Goal: Task Accomplishment & Management: Manage account settings

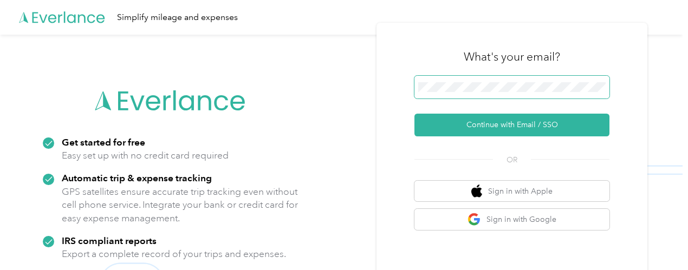
click at [498, 80] on span at bounding box center [511, 87] width 195 height 23
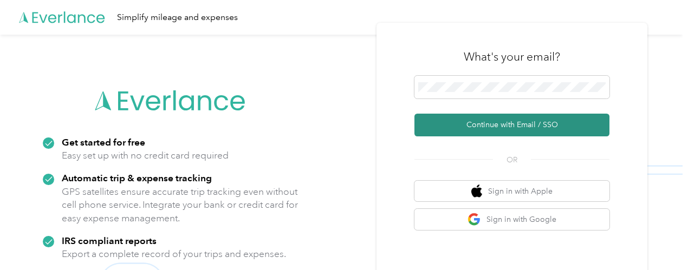
click at [515, 125] on button "Continue with Email / SSO" at bounding box center [511, 125] width 195 height 23
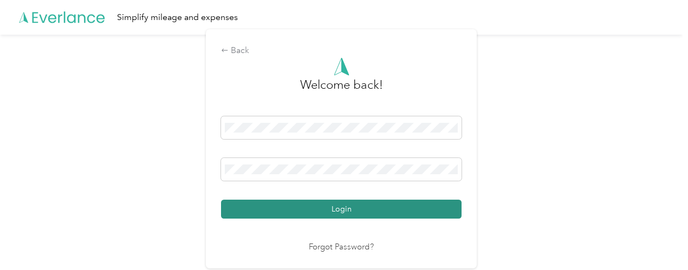
click at [352, 217] on button "Login" at bounding box center [341, 209] width 240 height 19
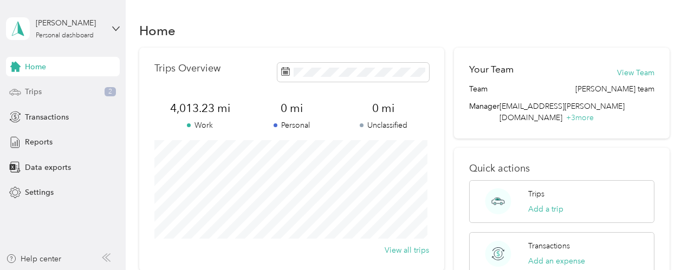
click at [32, 94] on span "Trips" at bounding box center [33, 91] width 17 height 11
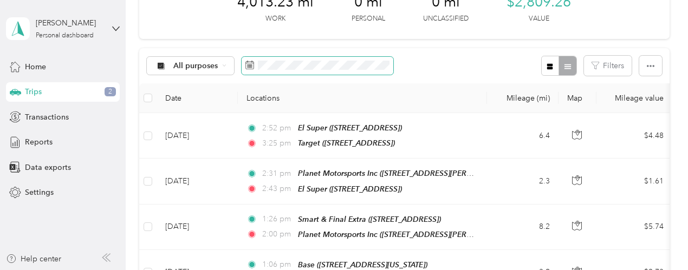
scroll to position [99, 0]
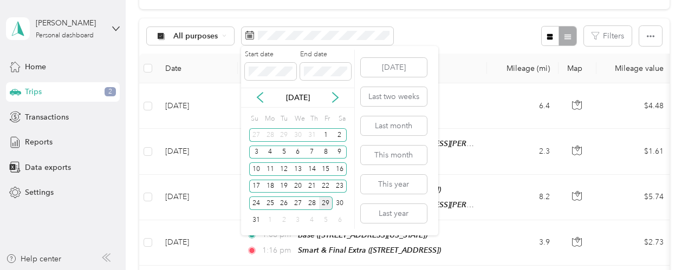
click at [328, 204] on div "29" at bounding box center [326, 204] width 14 height 14
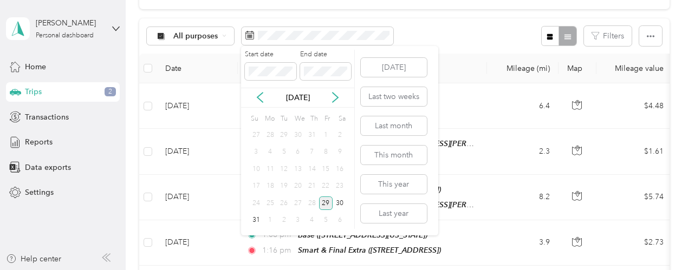
click at [328, 204] on div "29" at bounding box center [326, 204] width 14 height 14
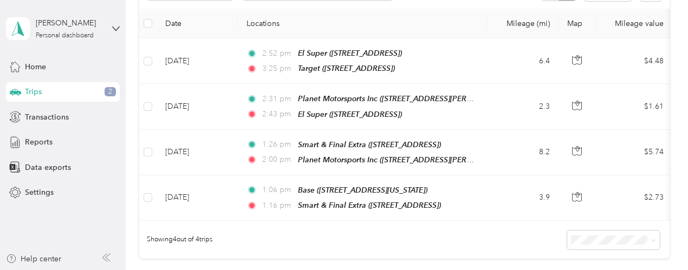
scroll to position [159, 0]
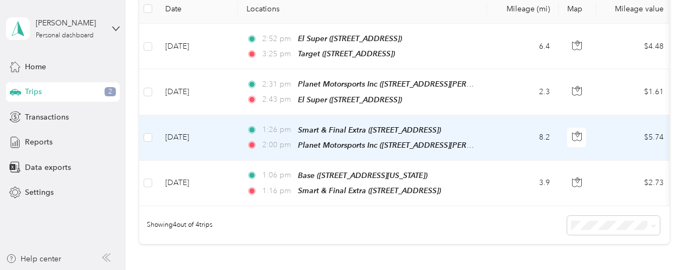
click at [479, 142] on td "1:26 pm Smart & Final Extra ([STREET_ADDRESS]) 2:00 pm Planet Motorsports Inc (…" at bounding box center [362, 137] width 249 height 45
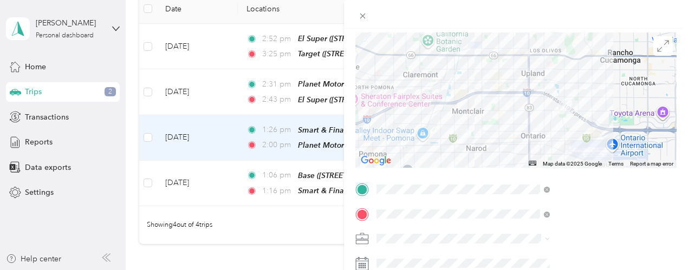
scroll to position [100, 0]
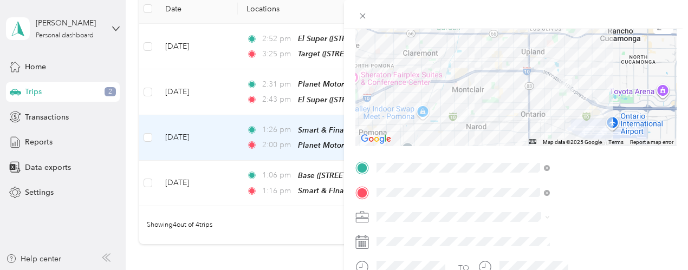
click at [574, 74] on div "TEAM [PERSON_NAME] Market [STREET_ADDRESS][PERSON_NAME]" at bounding box center [575, 73] width 129 height 27
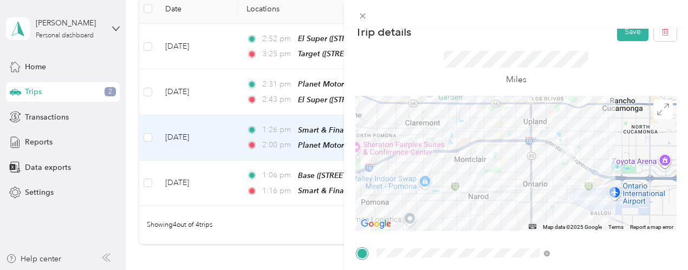
scroll to position [12, 0]
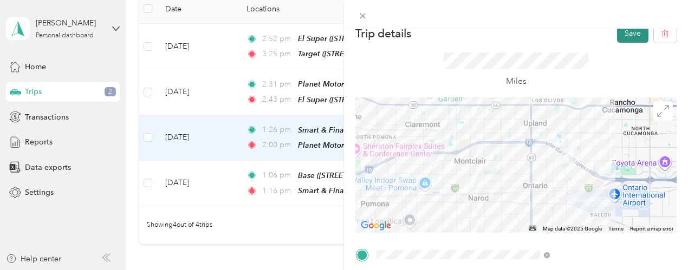
click at [629, 39] on button "Save" at bounding box center [632, 33] width 31 height 19
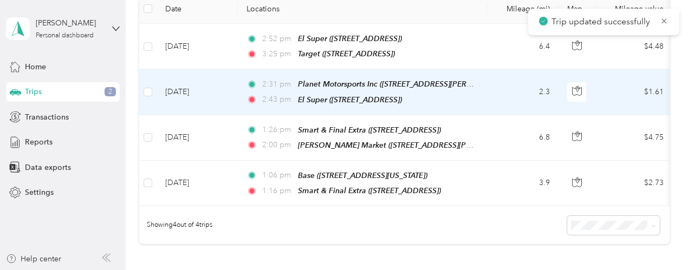
click at [495, 93] on td "2.3" at bounding box center [522, 91] width 71 height 45
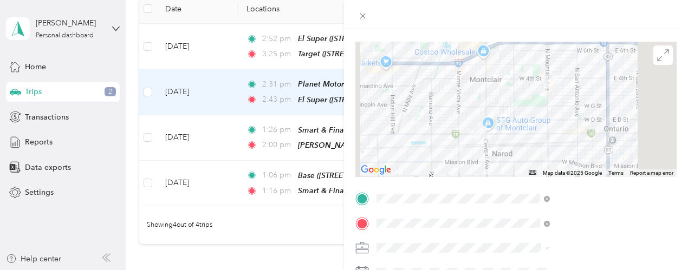
scroll to position [97, 0]
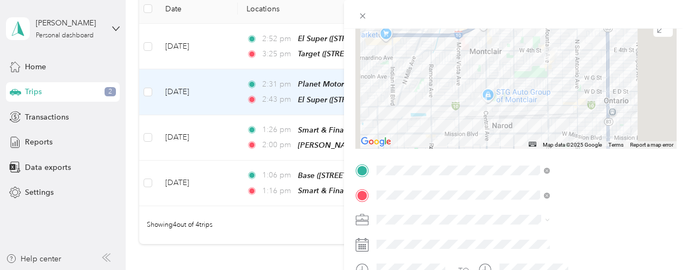
click at [577, 50] on div "TEAM [PERSON_NAME] Market [STREET_ADDRESS][PERSON_NAME]" at bounding box center [575, 50] width 129 height 27
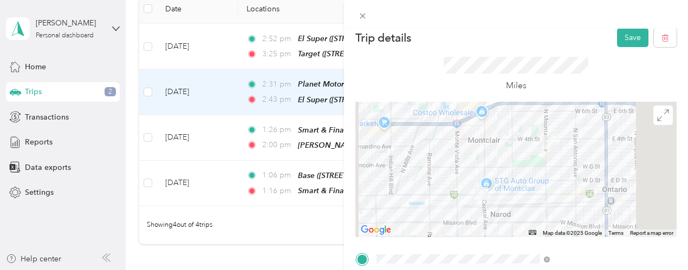
scroll to position [6, 0]
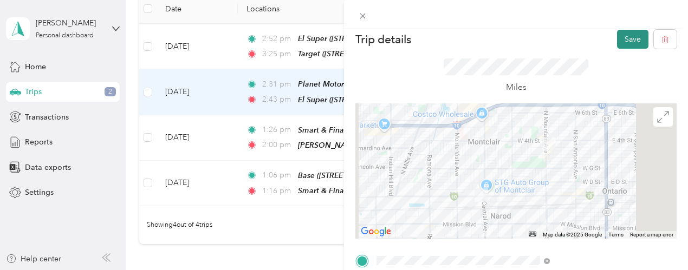
click at [622, 42] on button "Save" at bounding box center [632, 39] width 31 height 19
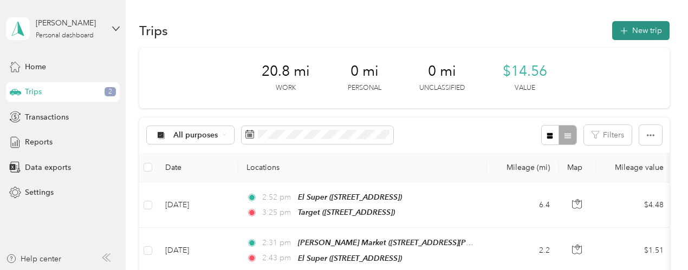
click at [632, 31] on button "New trip" at bounding box center [640, 30] width 57 height 19
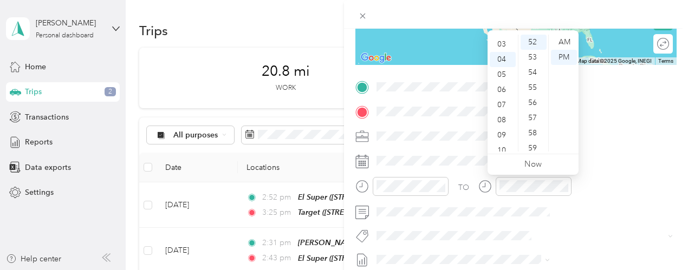
scroll to position [34, 0]
click at [502, 54] on div "03" at bounding box center [502, 53] width 26 height 15
click at [537, 57] on div "53" at bounding box center [533, 57] width 26 height 15
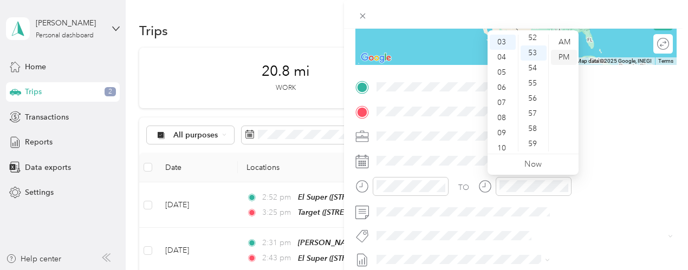
click at [565, 60] on div "PM" at bounding box center [564, 57] width 26 height 15
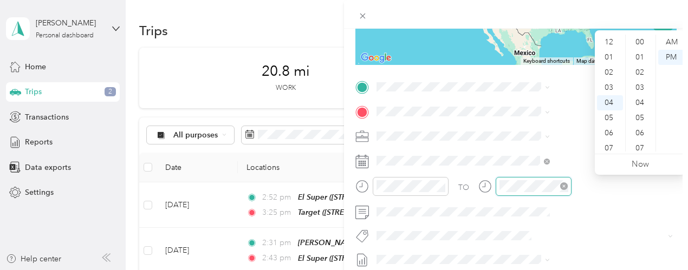
scroll to position [788, 0]
click at [610, 43] on div "04" at bounding box center [610, 42] width 26 height 15
click at [642, 58] on div "01" at bounding box center [641, 57] width 26 height 15
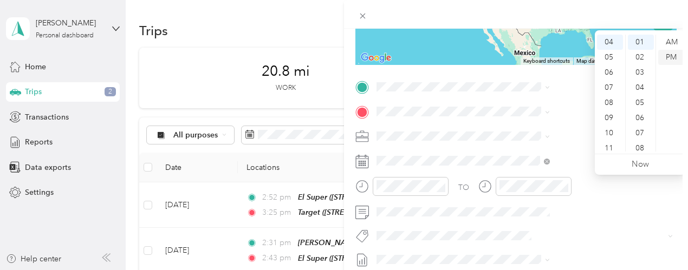
click at [668, 56] on div "PM" at bounding box center [671, 57] width 26 height 15
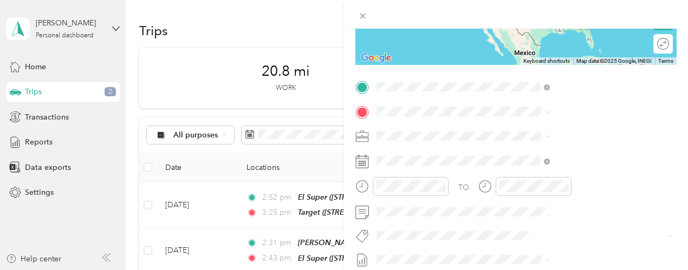
click at [545, 137] on div "TEAM Target [STREET_ADDRESS]" at bounding box center [545, 138] width 69 height 27
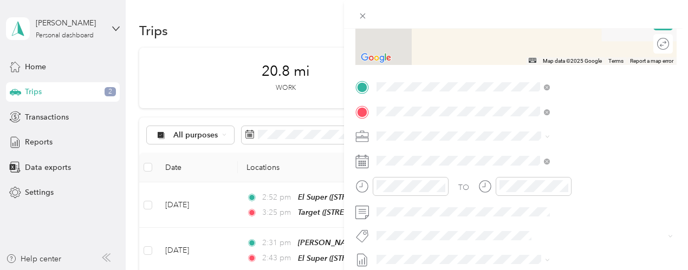
click at [535, 159] on div "Base [STREET_ADDRESS][US_STATE]" at bounding box center [565, 160] width 108 height 23
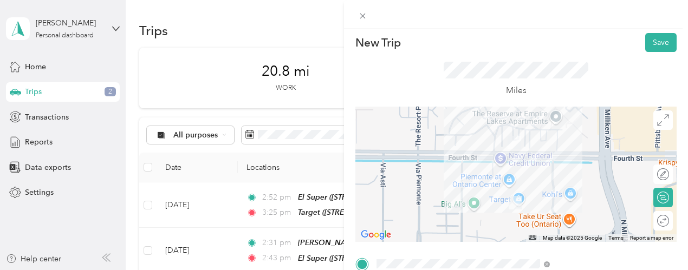
scroll to position [0, 0]
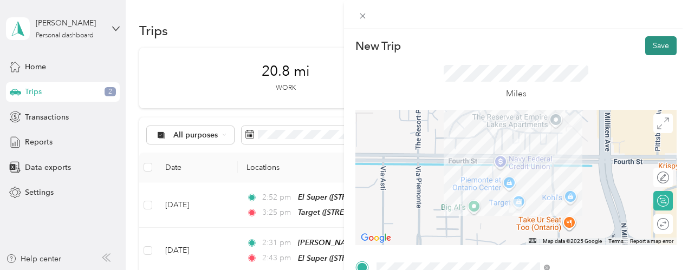
click at [651, 47] on button "Save" at bounding box center [660, 45] width 31 height 19
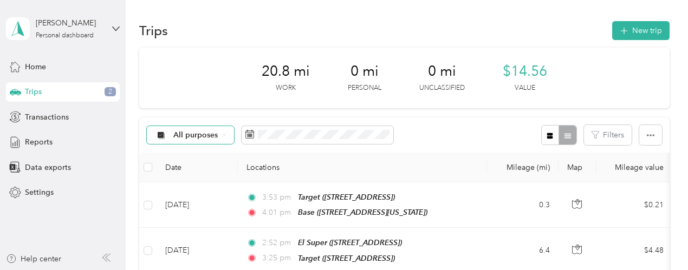
click at [225, 133] on icon at bounding box center [224, 135] width 4 height 4
click at [181, 192] on span "[PERSON_NAME]" at bounding box center [206, 189] width 64 height 11
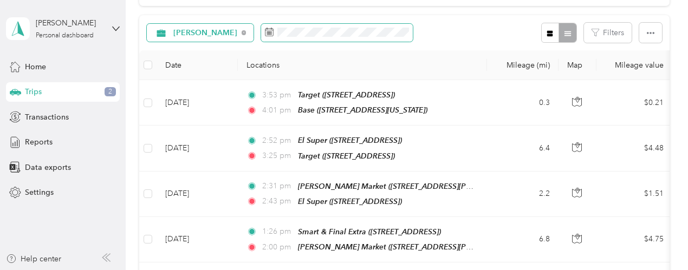
scroll to position [101, 0]
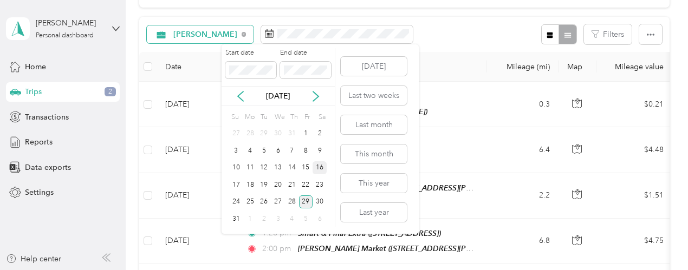
click at [325, 167] on div "16" at bounding box center [319, 168] width 14 height 14
click at [306, 205] on div "29" at bounding box center [306, 202] width 14 height 14
click at [320, 172] on div "16" at bounding box center [319, 168] width 14 height 14
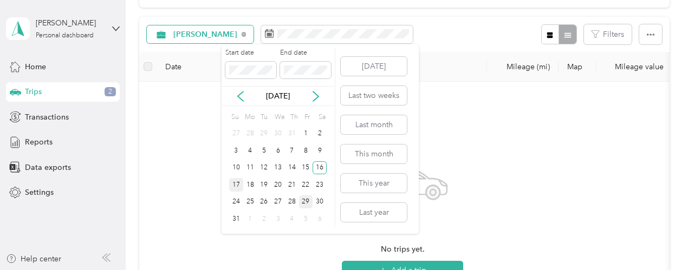
click at [236, 186] on div "17" at bounding box center [236, 185] width 14 height 14
click at [252, 181] on div "18" at bounding box center [250, 185] width 14 height 14
click at [270, 182] on div "19" at bounding box center [264, 185] width 14 height 14
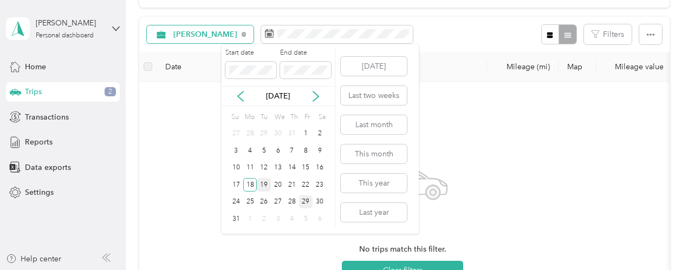
click at [270, 182] on div "19" at bounding box center [264, 185] width 14 height 14
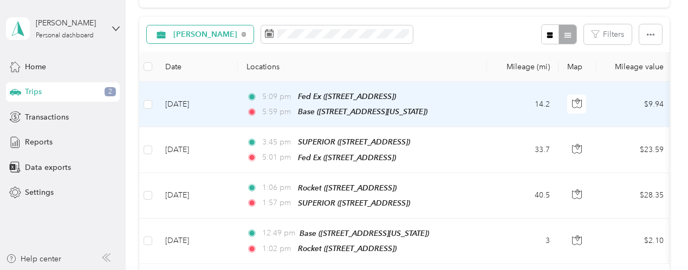
click at [480, 96] on td "5:09 pm Fed Ex ([STREET_ADDRESS]) 5:59 pm Base ([STREET_ADDRESS][US_STATE])" at bounding box center [362, 104] width 249 height 45
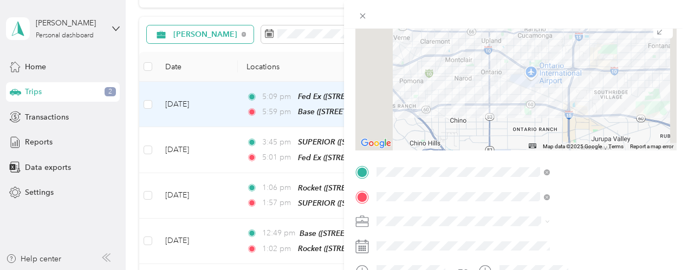
scroll to position [99, 0]
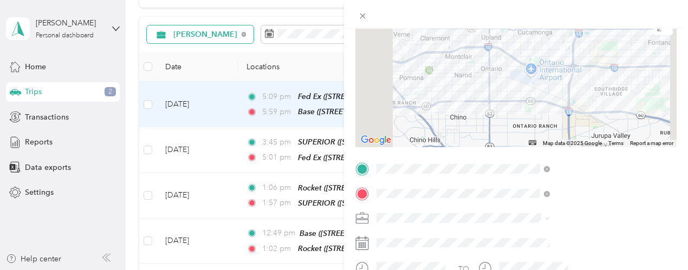
click at [594, 41] on strong "Superior Super Warehouse" at bounding box center [595, 36] width 95 height 9
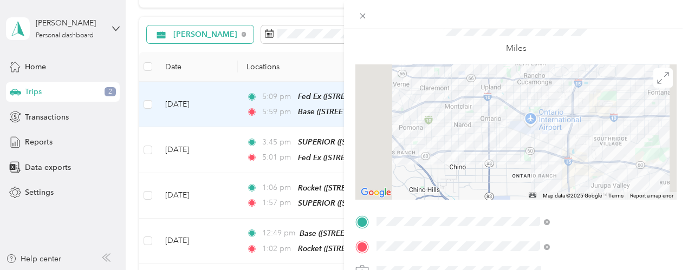
scroll to position [0, 0]
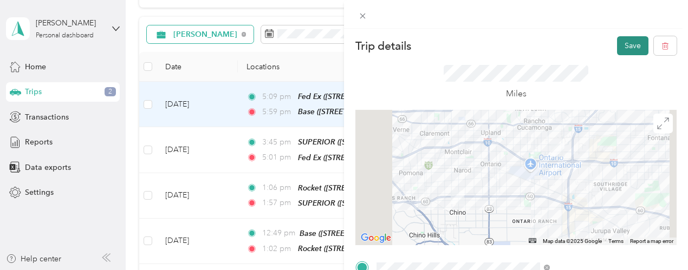
click at [620, 41] on button "Save" at bounding box center [632, 45] width 31 height 19
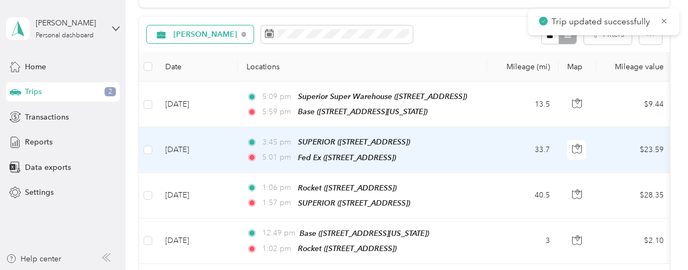
click at [446, 153] on div "5:01 pm Fed Ex ([STREET_ADDRESS])" at bounding box center [359, 158] width 227 height 12
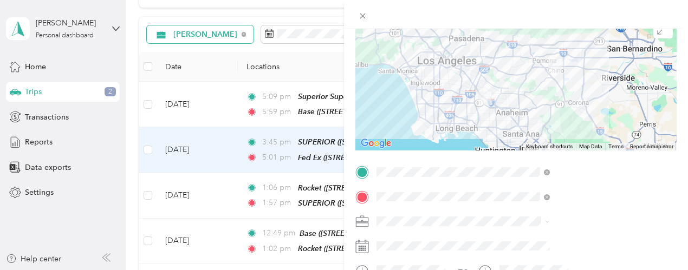
scroll to position [120, 0]
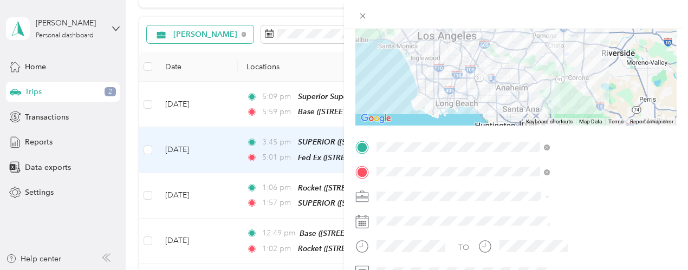
click at [607, 98] on div "TEAM Superior Super Warehouse [STREET_ADDRESS]" at bounding box center [585, 106] width 149 height 61
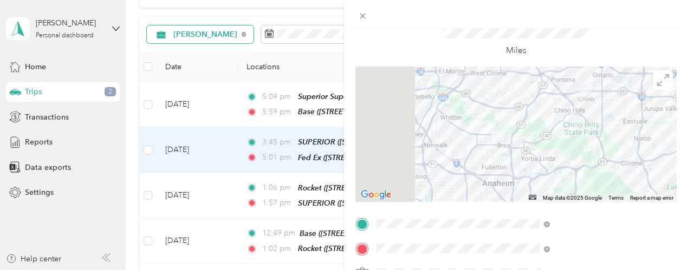
scroll to position [8, 0]
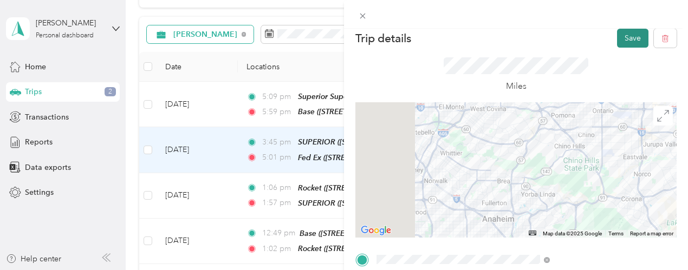
click at [623, 43] on button "Save" at bounding box center [632, 38] width 31 height 19
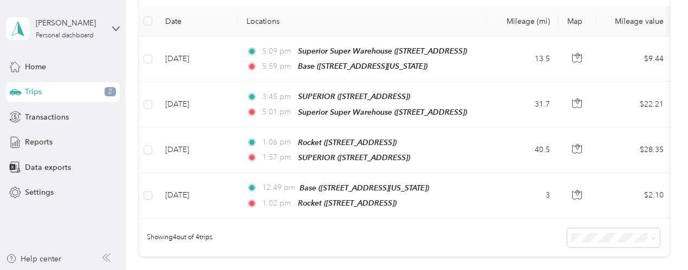
scroll to position [152, 0]
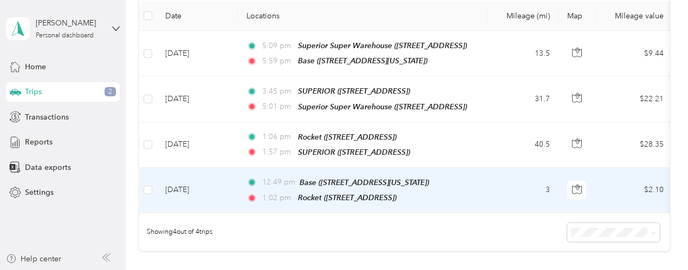
click at [505, 187] on td "3" at bounding box center [522, 190] width 71 height 45
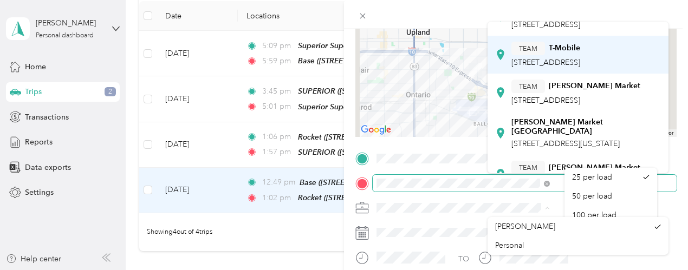
scroll to position [88, 0]
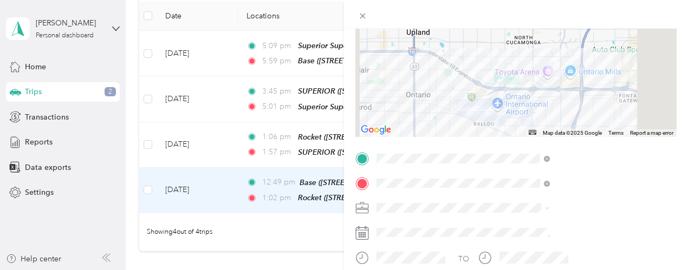
click at [596, 88] on strong "[PERSON_NAME] Market" at bounding box center [594, 83] width 92 height 10
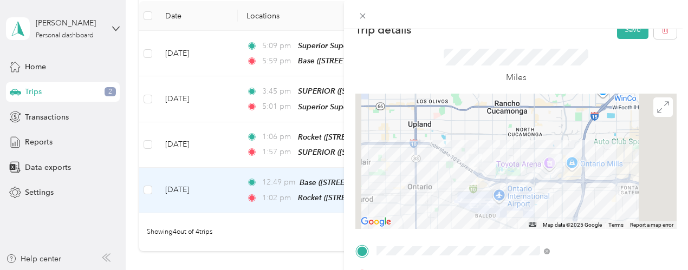
scroll to position [0, 0]
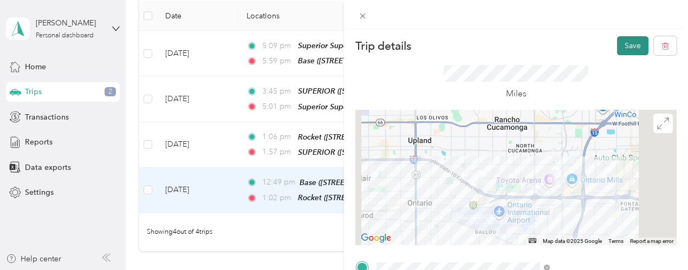
click at [632, 46] on button "Save" at bounding box center [632, 45] width 31 height 19
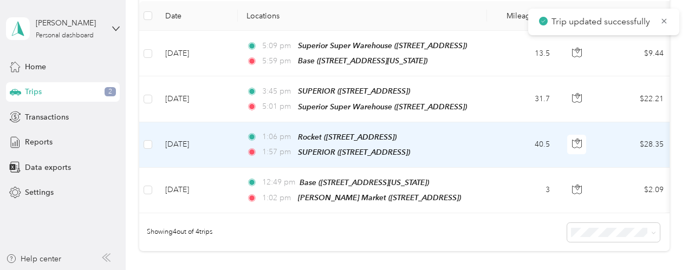
click at [508, 141] on td "40.5" at bounding box center [522, 144] width 71 height 45
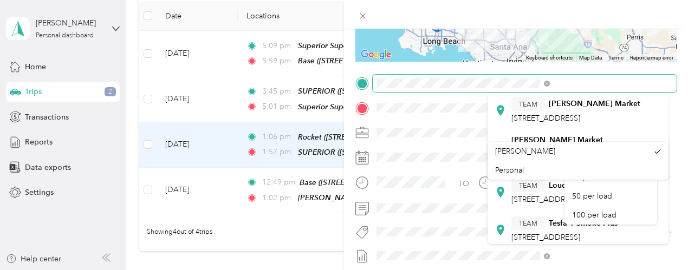
scroll to position [140, 0]
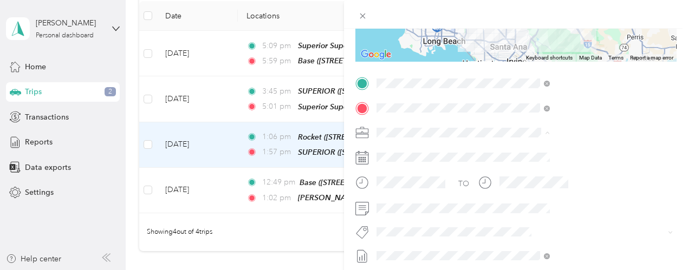
click at [610, 121] on div "TEAM [PERSON_NAME] Market [STREET_ADDRESS]" at bounding box center [575, 108] width 129 height 27
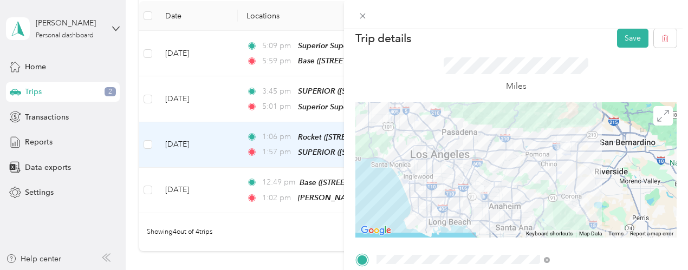
scroll to position [9, 0]
click at [630, 36] on button "Save" at bounding box center [632, 37] width 31 height 19
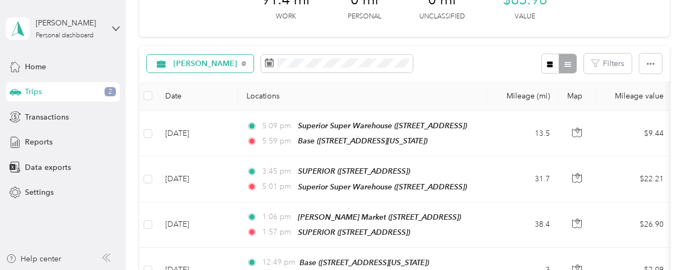
scroll to position [72, 0]
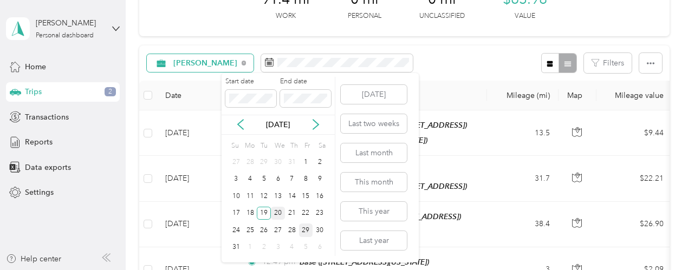
click at [282, 213] on div "20" at bounding box center [278, 214] width 14 height 14
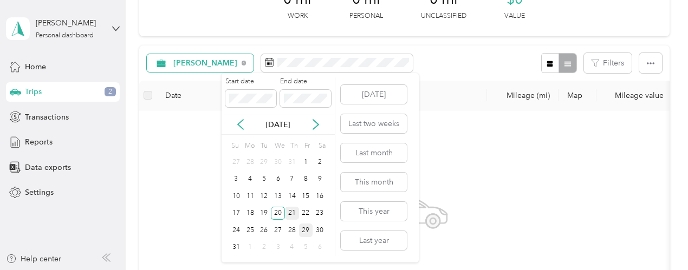
click at [295, 216] on div "21" at bounding box center [292, 214] width 14 height 14
click at [305, 213] on div "22" at bounding box center [306, 214] width 14 height 14
click at [318, 215] on div "23" at bounding box center [319, 214] width 14 height 14
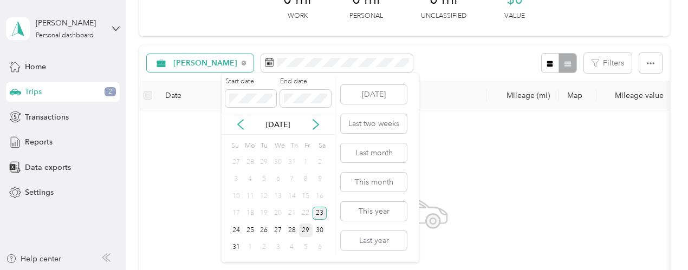
click at [318, 215] on div "23" at bounding box center [319, 214] width 14 height 14
click at [239, 231] on div "24" at bounding box center [236, 231] width 14 height 14
click at [251, 230] on div "25" at bounding box center [250, 231] width 14 height 14
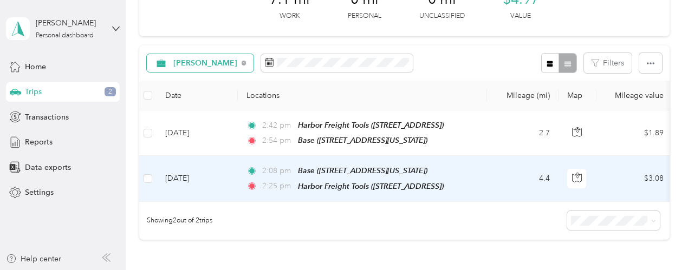
click at [488, 178] on td "4.4" at bounding box center [522, 178] width 71 height 45
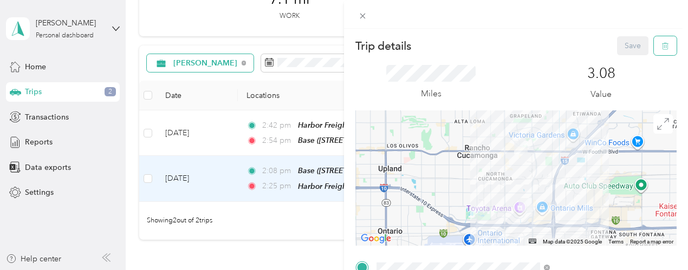
click at [653, 48] on button "button" at bounding box center [664, 45] width 23 height 19
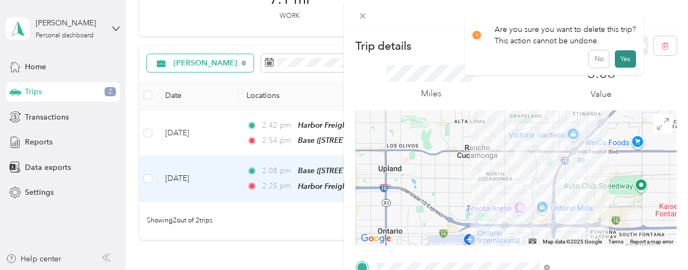
click at [619, 63] on button "Yes" at bounding box center [625, 58] width 21 height 17
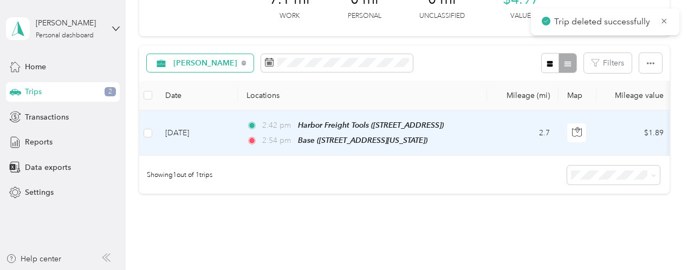
click at [522, 125] on td "2.7" at bounding box center [522, 132] width 71 height 45
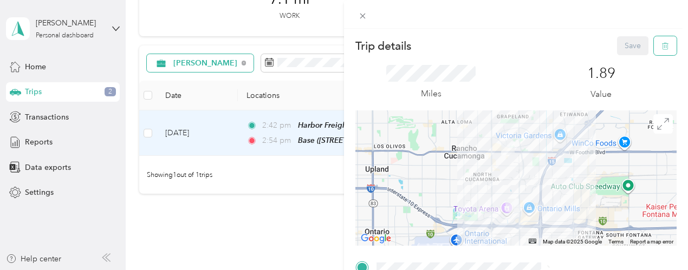
click at [653, 50] on button "button" at bounding box center [664, 45] width 23 height 19
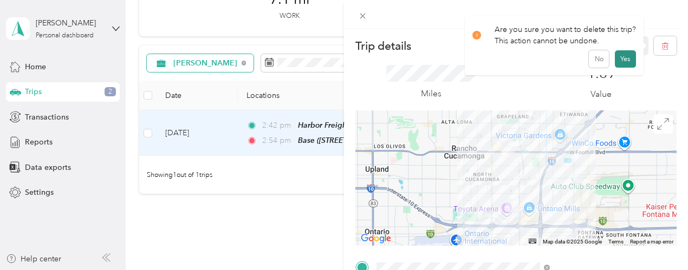
click at [627, 60] on button "Yes" at bounding box center [625, 58] width 21 height 17
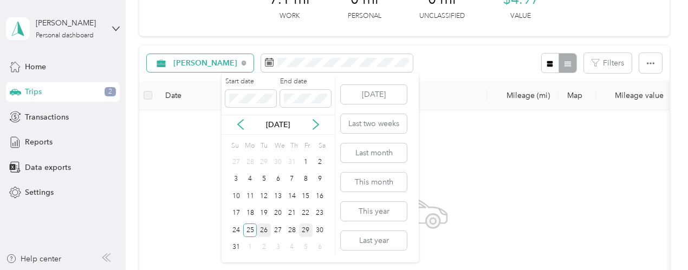
click at [264, 233] on div "26" at bounding box center [264, 231] width 14 height 14
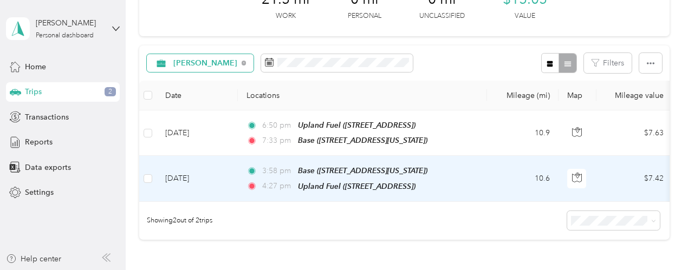
click at [492, 178] on td "10.6" at bounding box center [522, 178] width 71 height 45
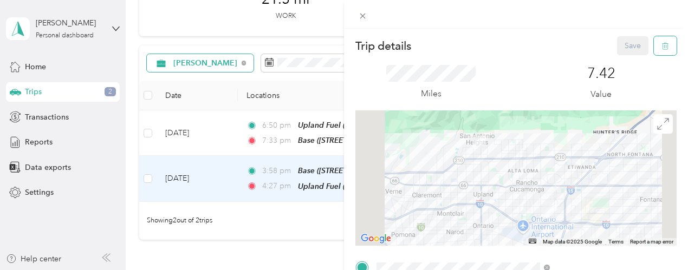
click at [661, 50] on icon "button" at bounding box center [665, 46] width 8 height 8
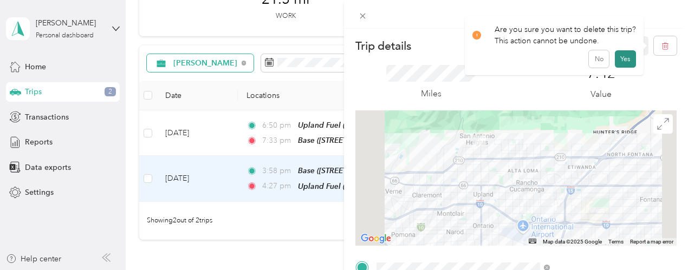
click at [625, 61] on button "Yes" at bounding box center [625, 58] width 21 height 17
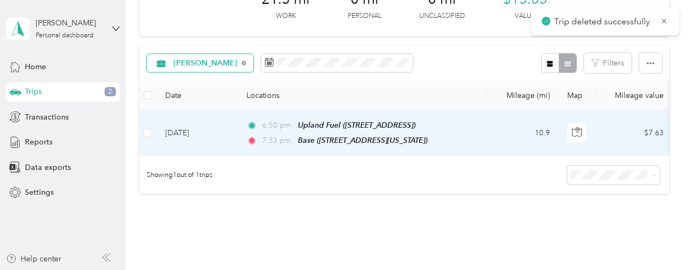
click at [508, 130] on td "10.9" at bounding box center [522, 132] width 71 height 45
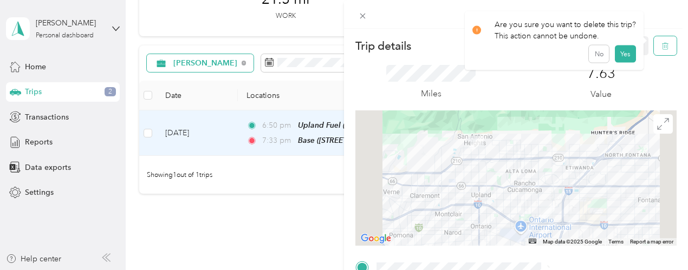
click at [661, 50] on icon "button" at bounding box center [665, 46] width 8 height 8
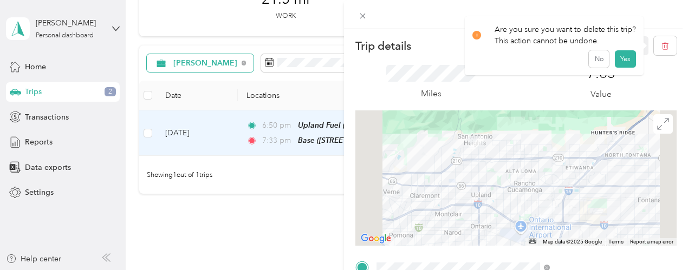
click at [625, 68] on div "Are you sure you want to delete this trip? This action cannot be undone. No Yes" at bounding box center [554, 45] width 179 height 59
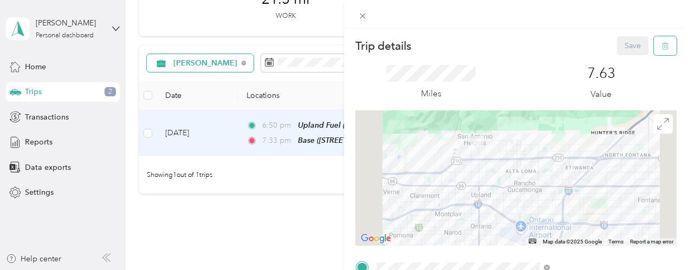
click at [661, 42] on button "button" at bounding box center [664, 45] width 23 height 19
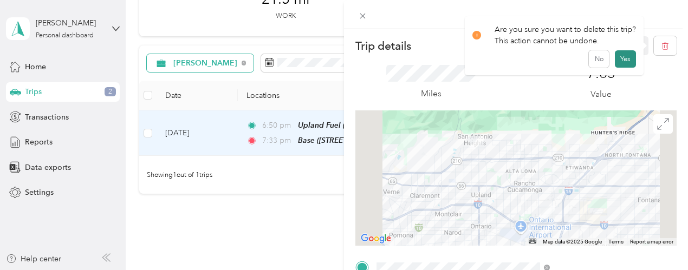
click at [620, 60] on button "Yes" at bounding box center [625, 58] width 21 height 17
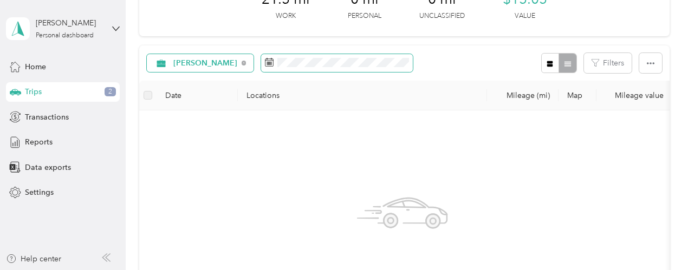
click at [364, 57] on span at bounding box center [337, 63] width 152 height 18
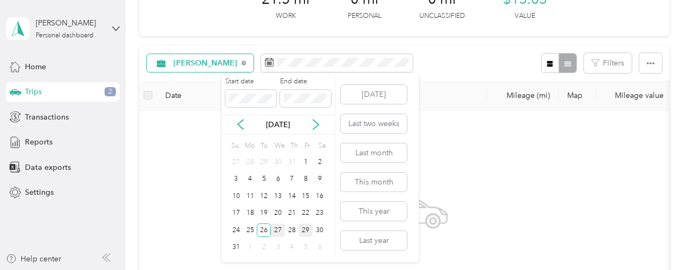
click at [278, 232] on div "27" at bounding box center [278, 231] width 14 height 14
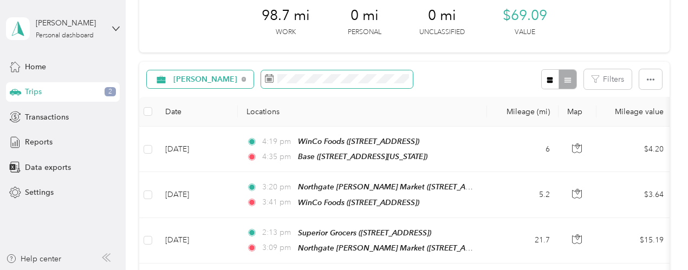
scroll to position [65, 0]
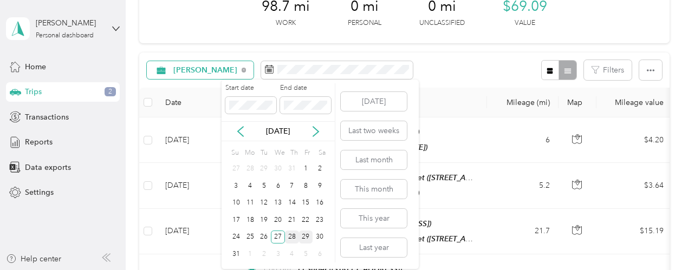
click at [292, 235] on div "28" at bounding box center [292, 238] width 14 height 14
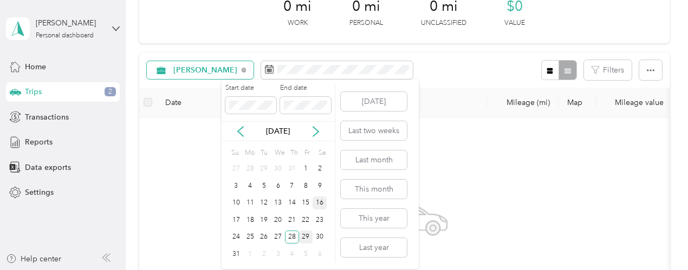
click at [322, 205] on div "16" at bounding box center [319, 204] width 14 height 14
click at [320, 238] on div "30" at bounding box center [319, 238] width 14 height 14
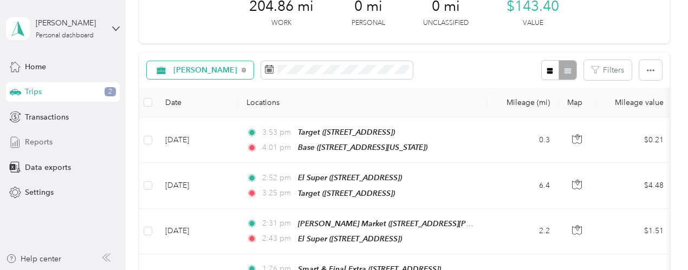
click at [40, 143] on span "Reports" at bounding box center [39, 141] width 28 height 11
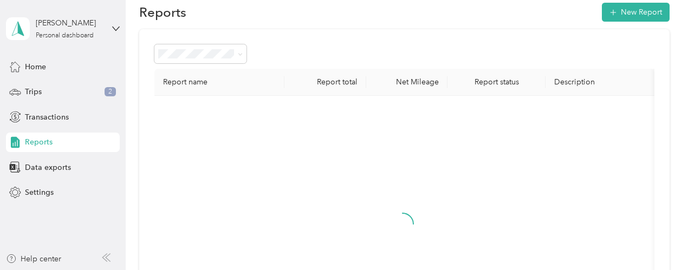
scroll to position [65, 0]
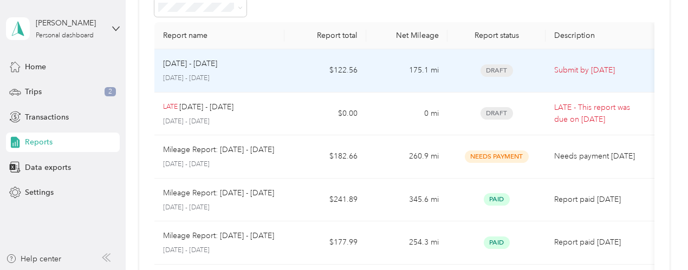
click at [189, 67] on p "[DATE] - [DATE]" at bounding box center [190, 64] width 54 height 12
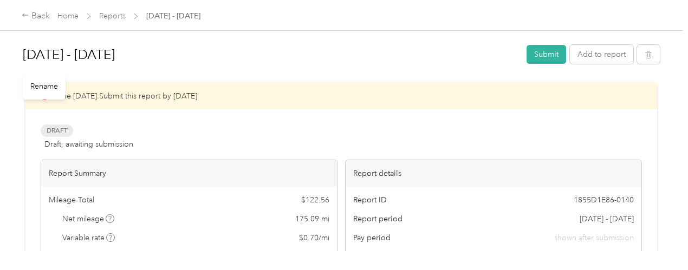
click at [25, 53] on h1 "[DATE] - [DATE]" at bounding box center [271, 55] width 496 height 26
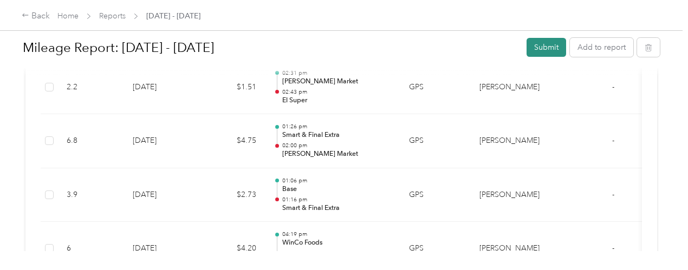
scroll to position [456, 0]
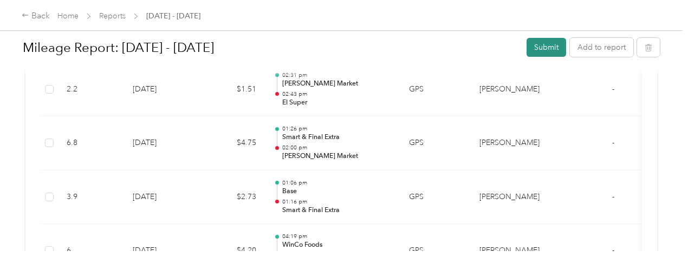
click at [553, 53] on button "Submit" at bounding box center [546, 47] width 40 height 19
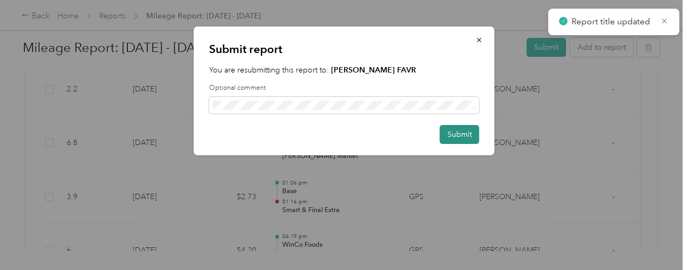
click at [465, 140] on button "Submit" at bounding box center [460, 134] width 40 height 19
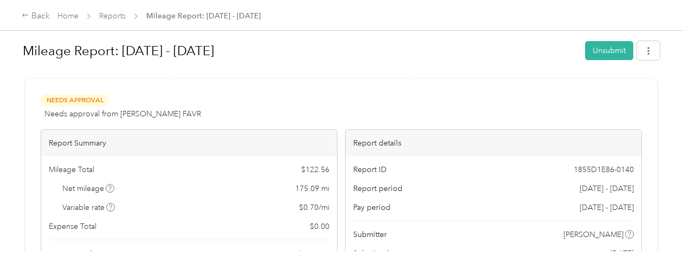
scroll to position [0, 0]
